Goal: Find specific page/section: Find specific page/section

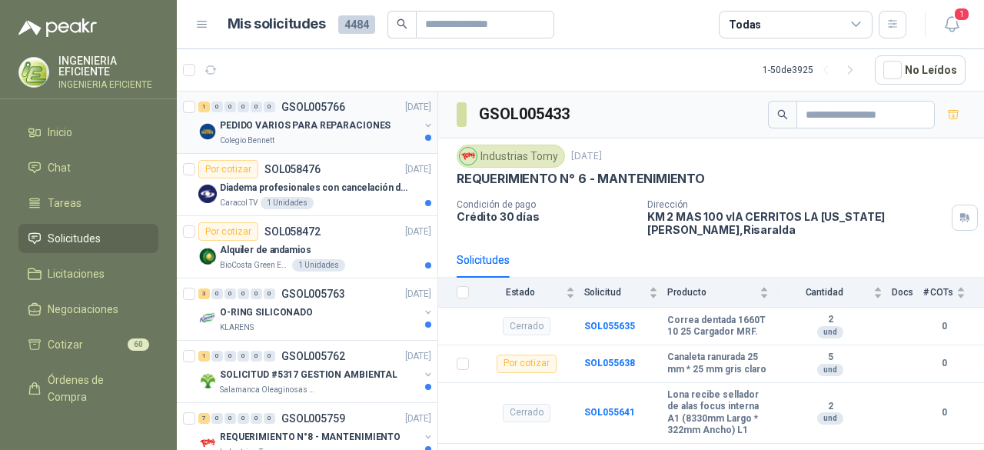
click at [370, 135] on div "Colegio Bennett" at bounding box center [319, 141] width 199 height 12
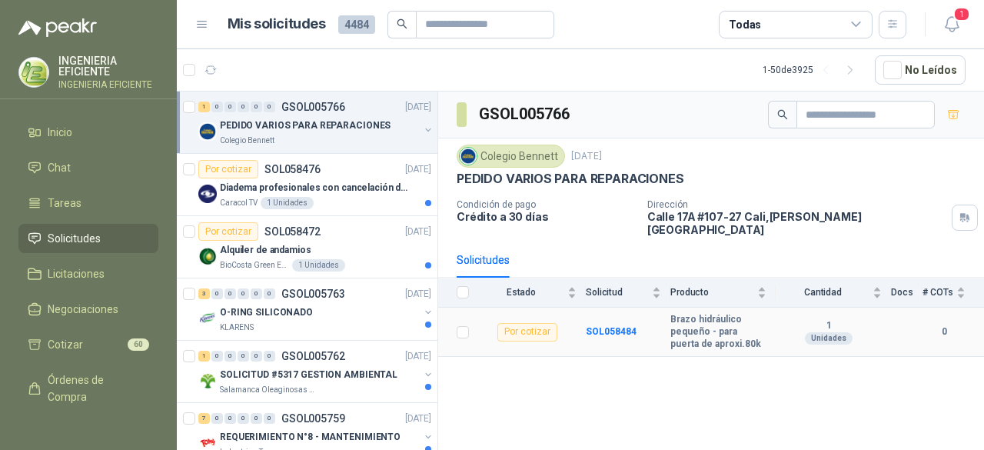
click at [684, 320] on b "Brazo hidráulico pequeño - para puerta de aproxi.80k" at bounding box center [719, 332] width 96 height 36
drag, startPoint x: 670, startPoint y: 306, endPoint x: 734, endPoint y: 329, distance: 67.9
click at [734, 329] on tr "Por cotizar SOL058484 Brazo hidráulico pequeño - para puerta de aproxi.80k 1 U…" at bounding box center [711, 332] width 546 height 49
drag, startPoint x: 714, startPoint y: 322, endPoint x: 652, endPoint y: 359, distance: 72.4
click at [652, 359] on div "GSOL005766 Colegio [PERSON_NAME] [DATE] PEDIDO VARIOS PARA REPARACIONES Condici…" at bounding box center [711, 274] width 546 height 364
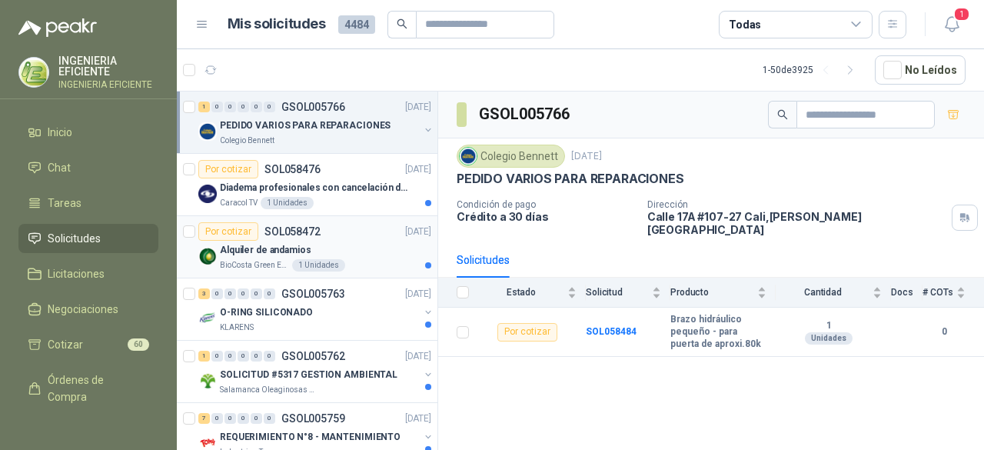
click at [385, 241] on div "Alquiler de andamios" at bounding box center [325, 250] width 211 height 18
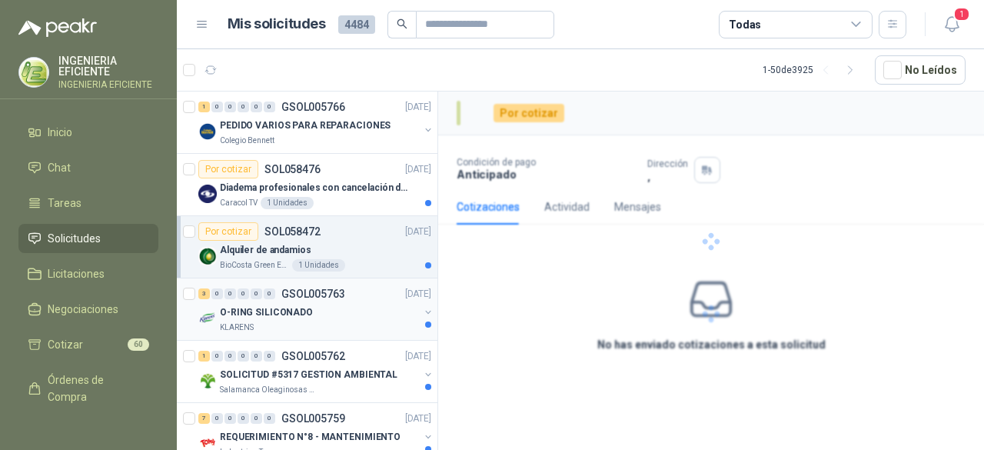
drag, startPoint x: 351, startPoint y: 328, endPoint x: 356, endPoint y: 320, distance: 9.6
click at [352, 328] on div "KLARENS" at bounding box center [319, 327] width 199 height 12
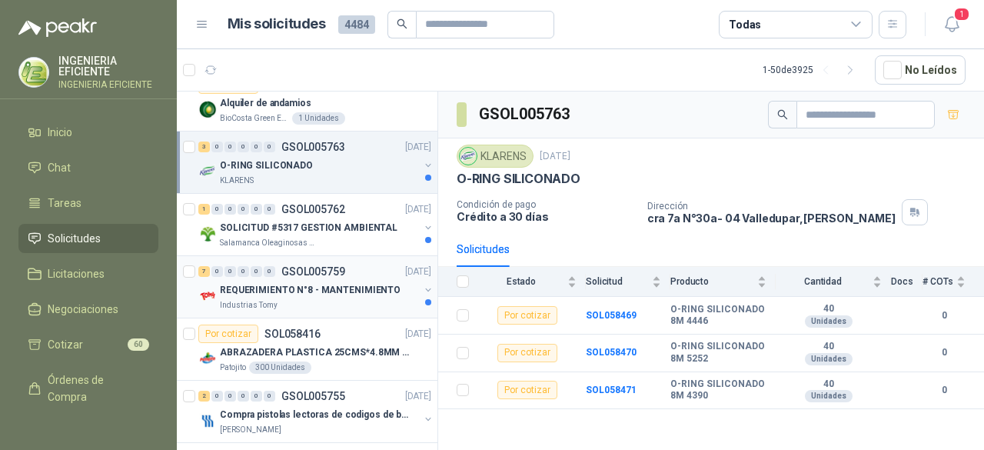
scroll to position [154, 0]
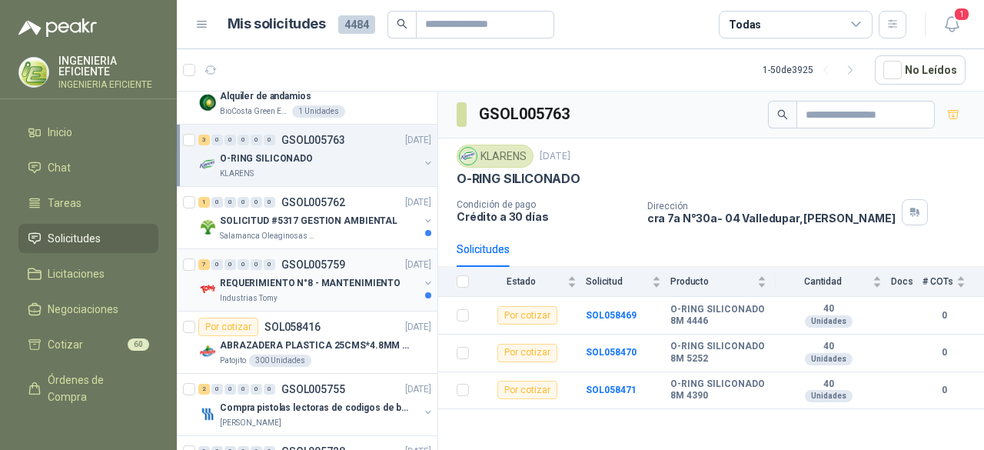
click at [351, 282] on p "REQUERIMIENTO N°8 - MANTENIMIENTO" at bounding box center [310, 283] width 181 height 15
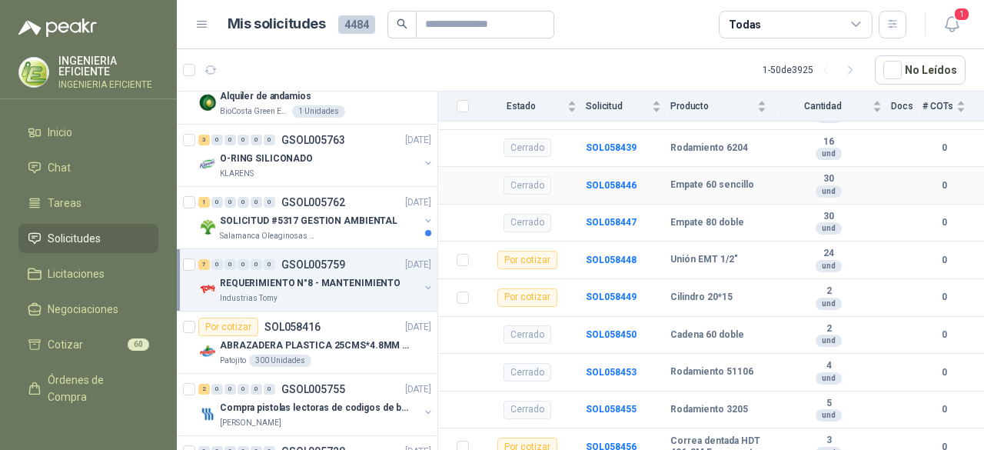
scroll to position [538, 0]
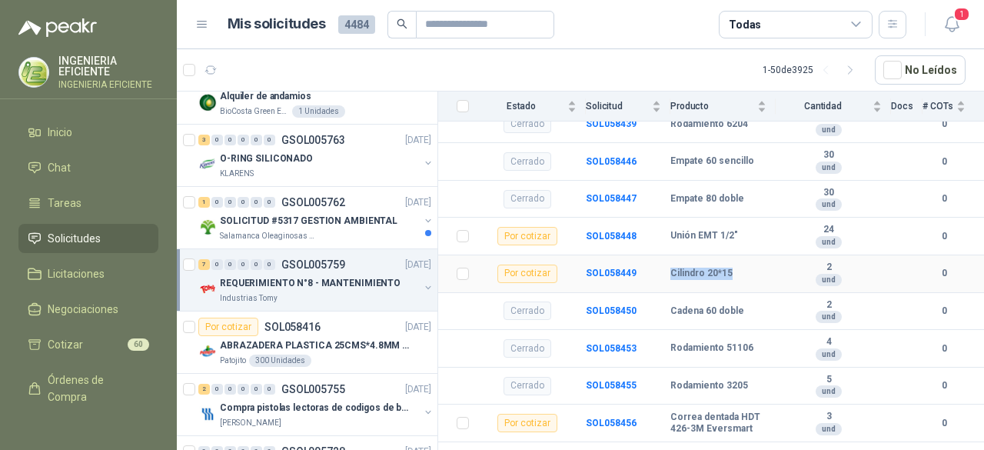
drag, startPoint x: 672, startPoint y: 281, endPoint x: 744, endPoint y: 279, distance: 72.3
click at [744, 279] on tr "Por cotizar SOL058449 Cilindro 20*15 2 und 0" at bounding box center [711, 274] width 546 height 38
click at [776, 236] on b "24" at bounding box center [829, 230] width 106 height 12
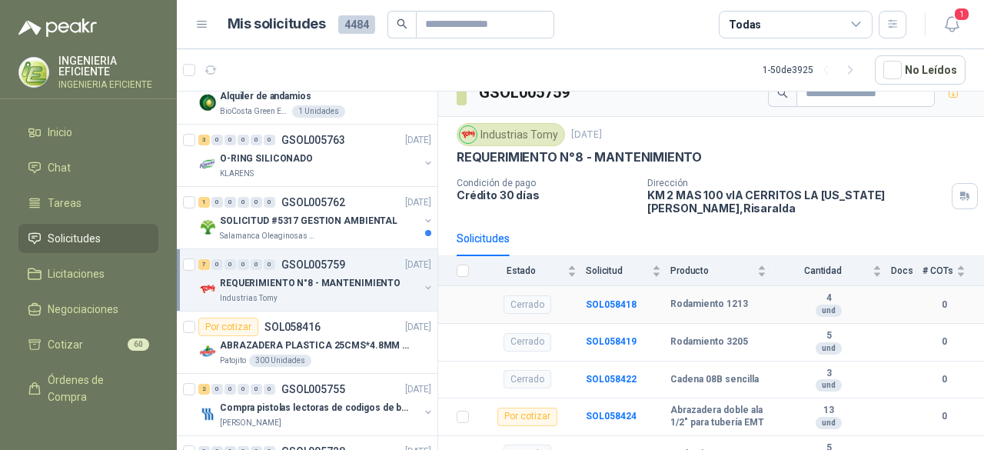
scroll to position [0, 0]
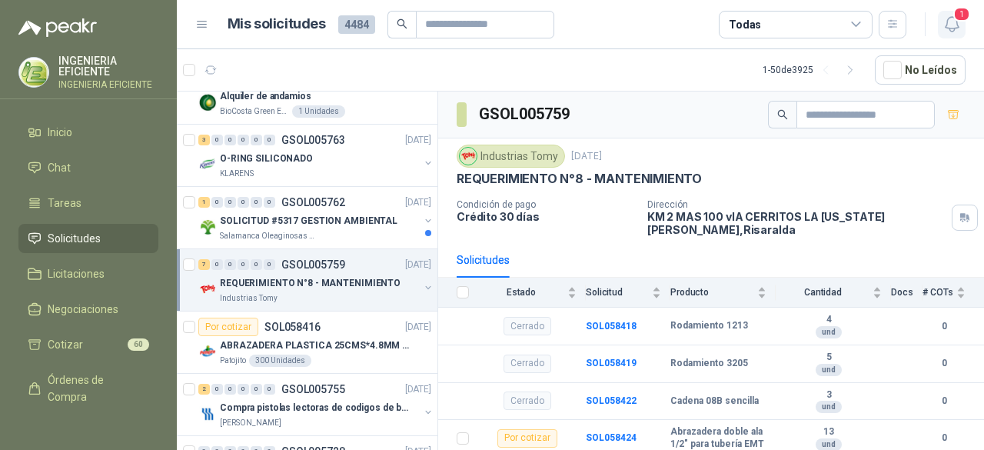
click at [957, 28] on icon "button" at bounding box center [951, 24] width 13 height 15
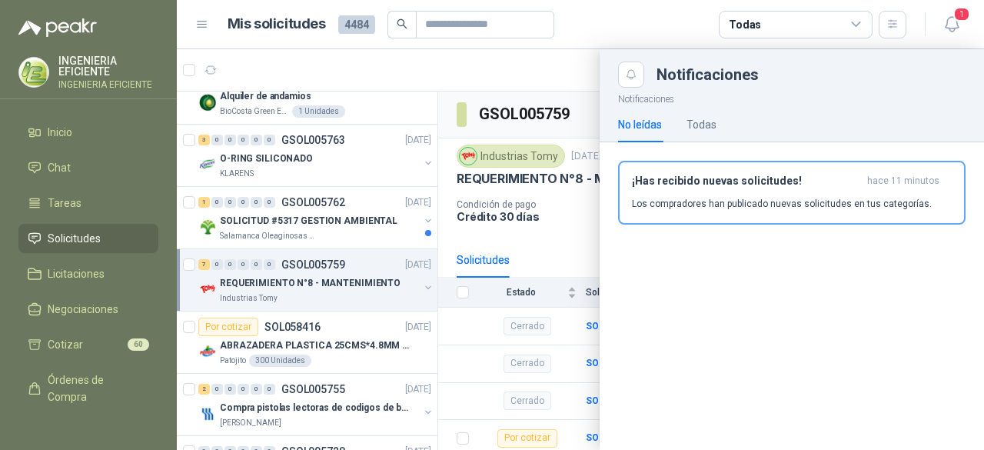
click at [343, 306] on div at bounding box center [580, 249] width 807 height 401
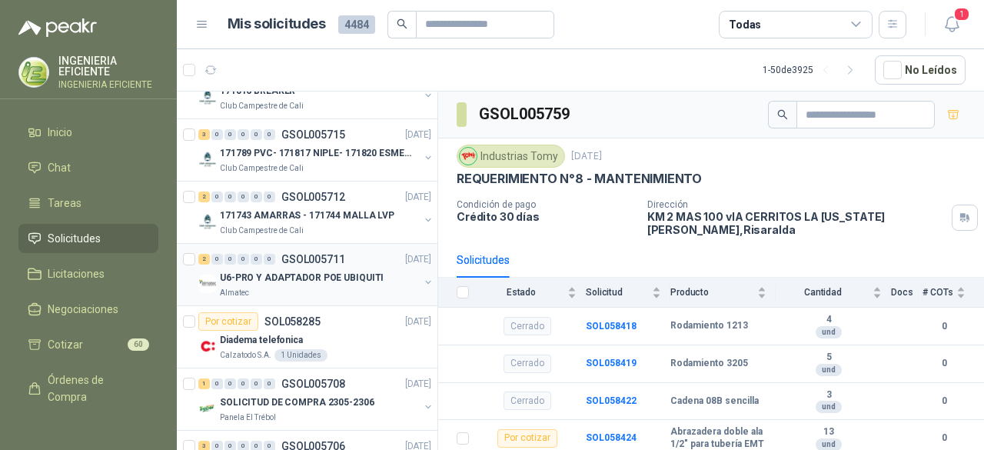
scroll to position [846, 0]
